Goal: Task Accomplishment & Management: Use online tool/utility

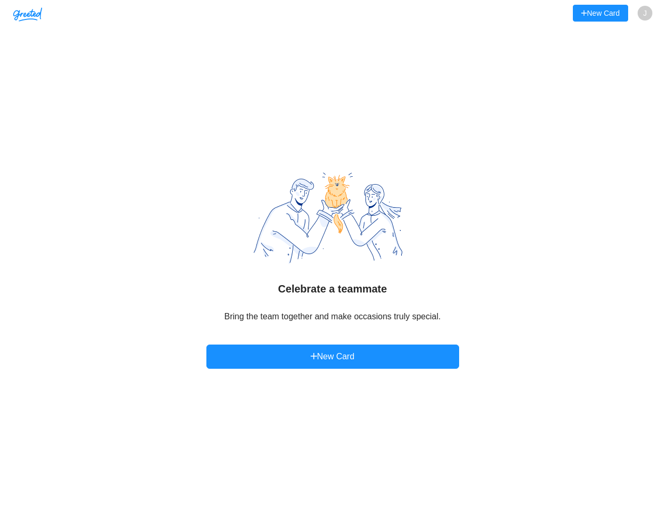
click at [332, 253] on img at bounding box center [333, 218] width 158 height 93
click at [27, 14] on img "button" at bounding box center [27, 14] width 29 height 14
click at [599, 13] on button "New Card" at bounding box center [599, 13] width 55 height 17
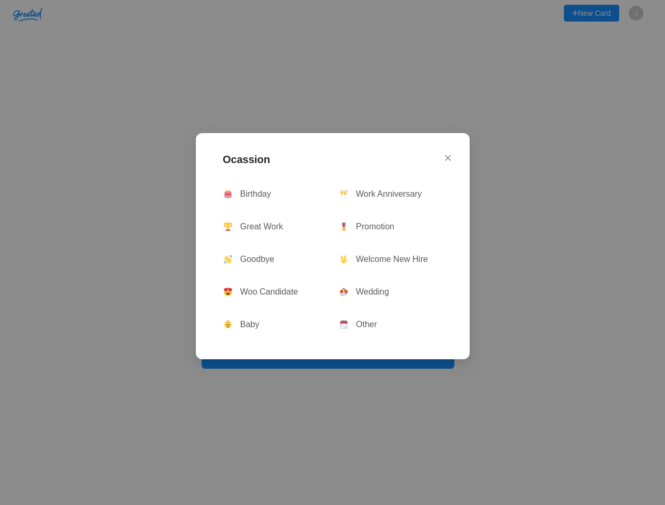
click at [645, 14] on div "Ocassion Birthday Work Anniversary Great Work Promotion Goodbye Welcome New Hir…" at bounding box center [332, 252] width 665 height 505
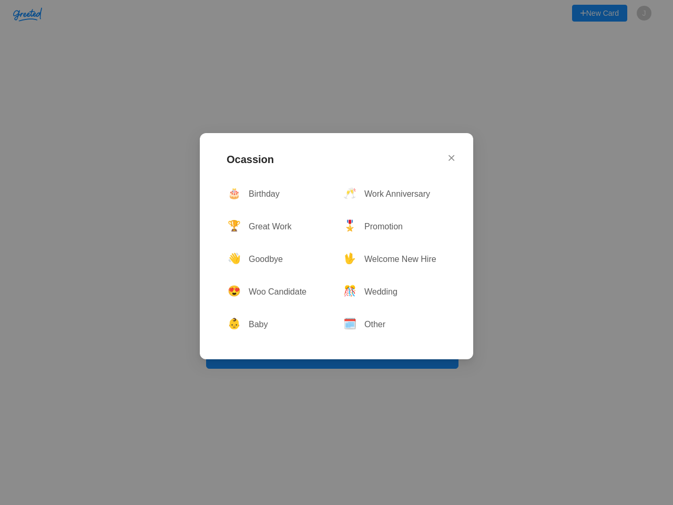
click at [333, 357] on div "Ocassion 🎂 Birthday 🥂 Work Anniversary 🏆 Great Work 🎖 Promotion 👋 Goodbye 🖖 Wel…" at bounding box center [337, 246] width 274 height 226
